Goal: Task Accomplishment & Management: Complete application form

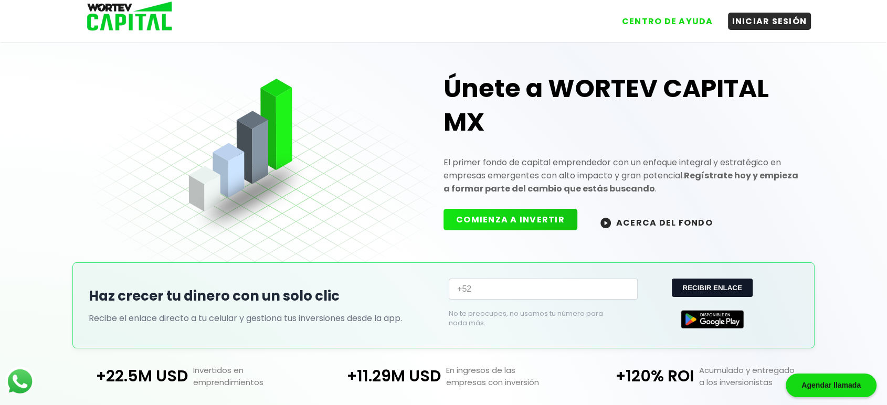
click at [488, 217] on button "COMIENZA A INVERTIR" at bounding box center [510, 220] width 134 height 22
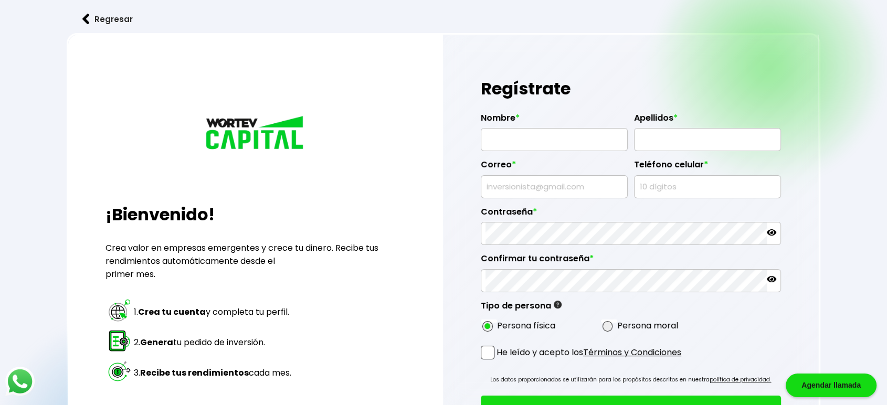
type input "[PERSON_NAME]"
type input "[EMAIL_ADDRESS][DOMAIN_NAME]"
type input "8098785058"
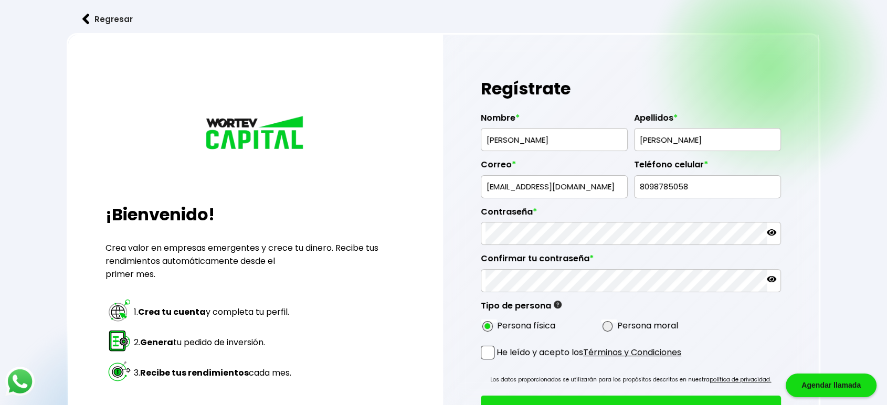
radio input "true"
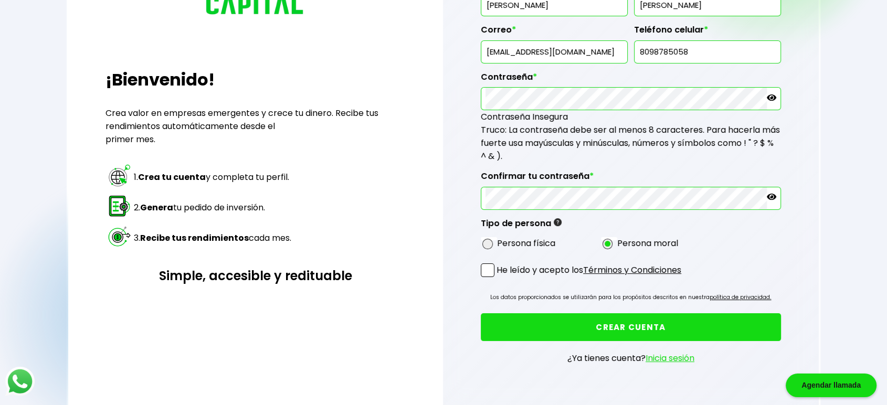
scroll to position [136, 0]
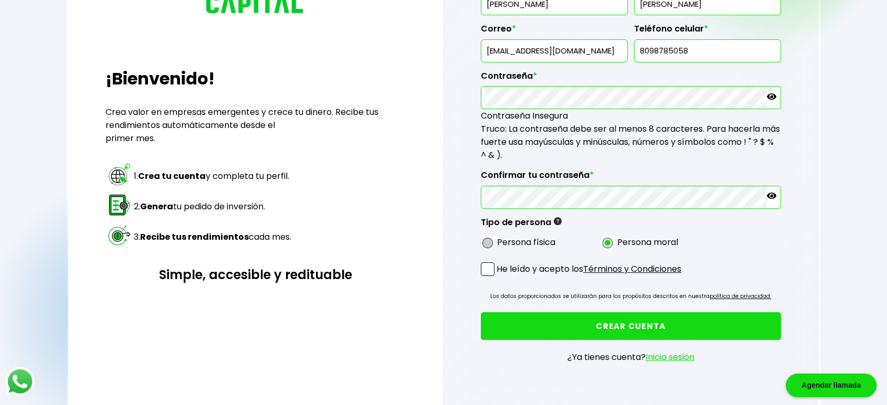
click at [485, 239] on span at bounding box center [487, 243] width 10 height 10
click at [498, 239] on input "radio" at bounding box center [501, 242] width 7 height 7
radio input "true"
click at [485, 266] on span at bounding box center [488, 269] width 14 height 14
click at [498, 277] on input "He leído y acepto los Términos y Condiciones" at bounding box center [498, 277] width 0 height 0
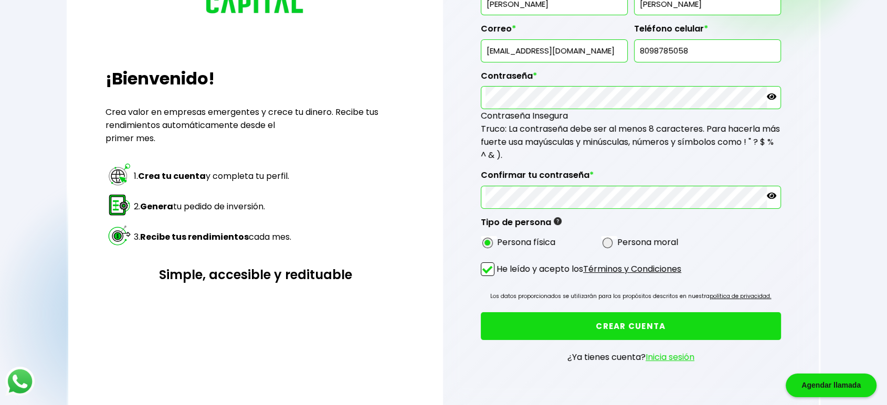
click at [547, 325] on button "CREAR CUENTA" at bounding box center [631, 326] width 300 height 28
